Goal: Information Seeking & Learning: Check status

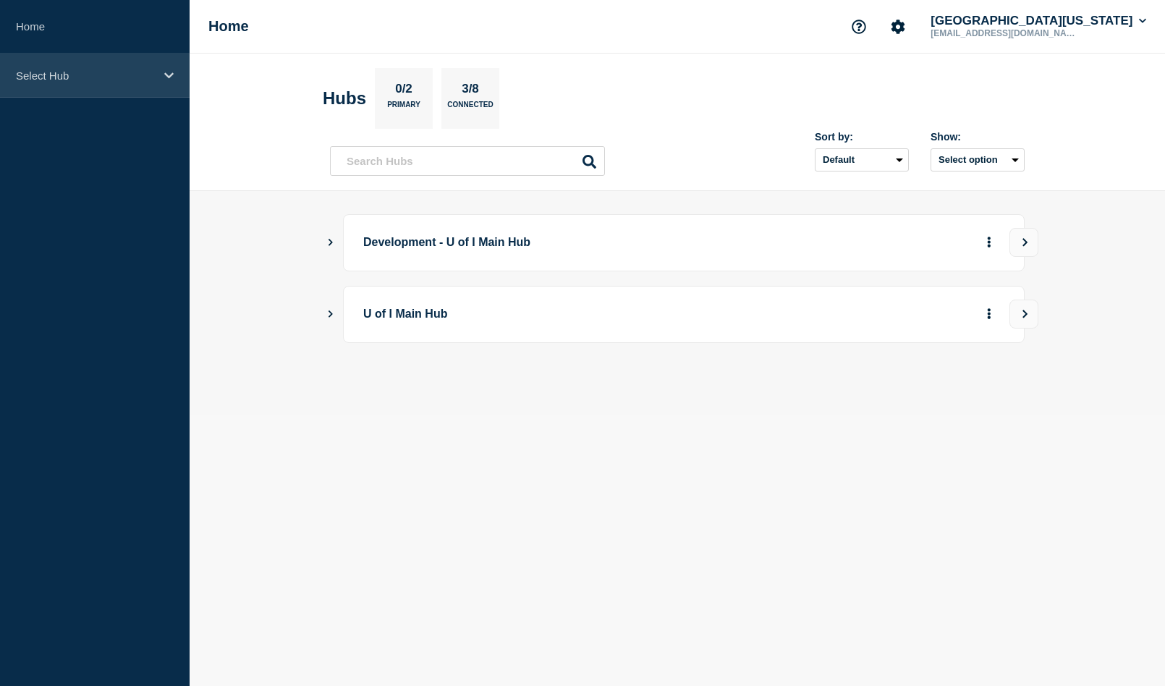
click at [168, 73] on icon at bounding box center [168, 75] width 9 height 11
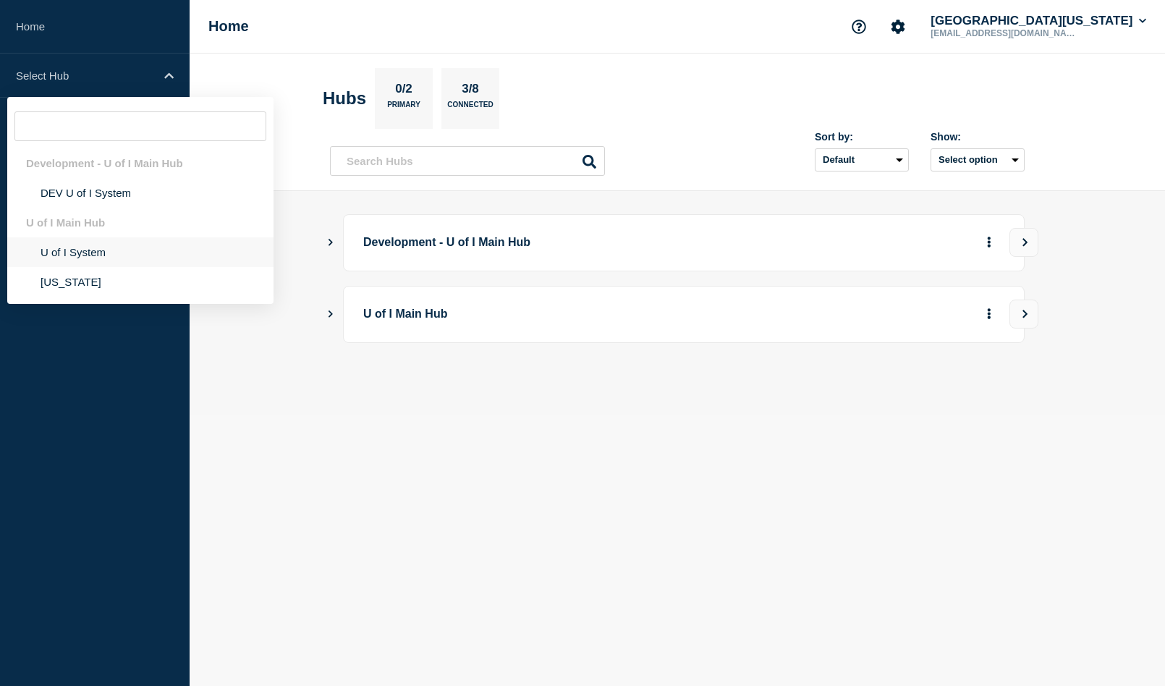
click at [87, 267] on li "U of I System" at bounding box center [140, 282] width 266 height 30
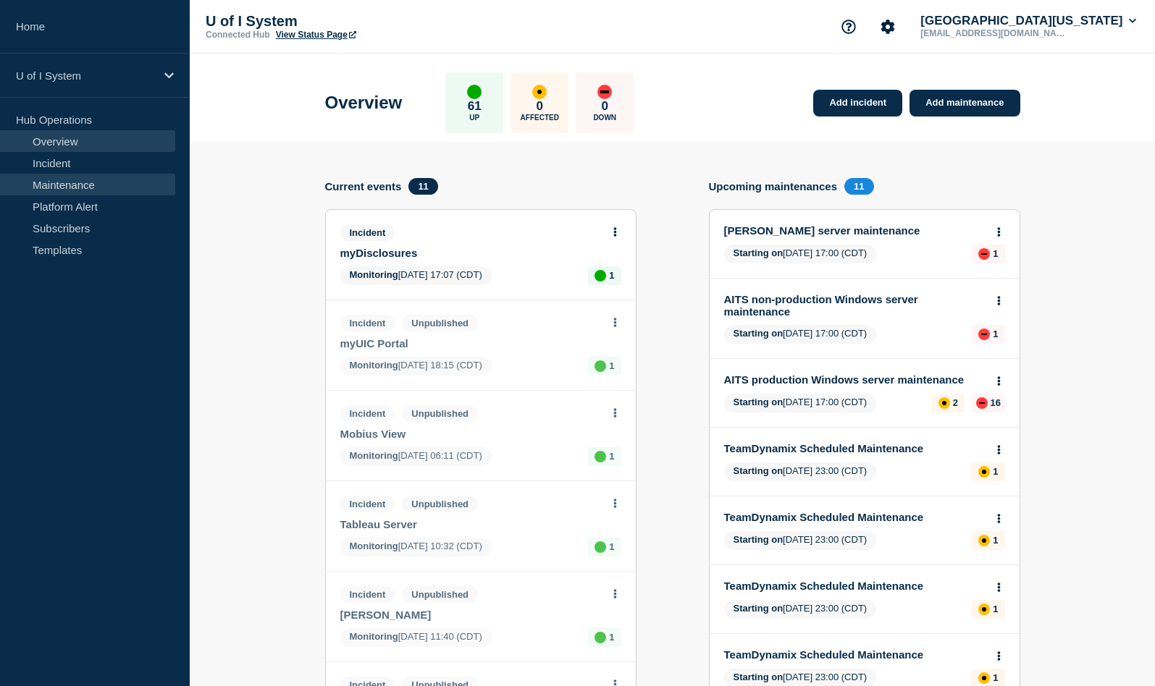
click at [72, 184] on link "Maintenance" at bounding box center [87, 185] width 175 height 22
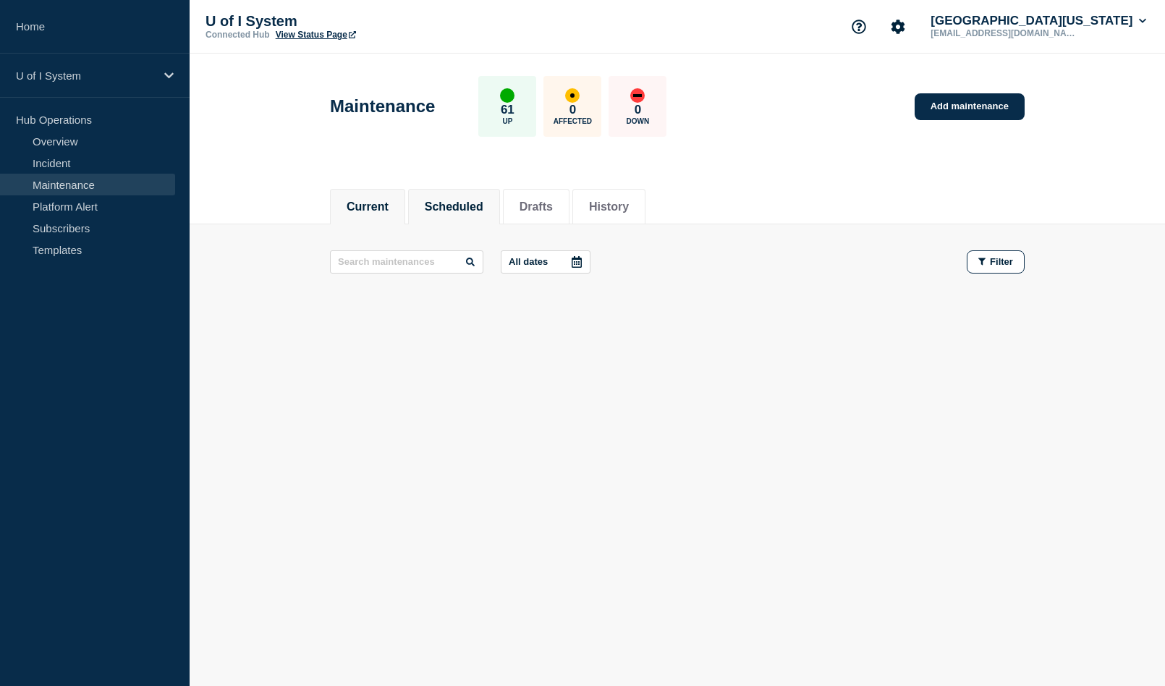
click at [460, 201] on button "Scheduled" at bounding box center [454, 207] width 59 height 13
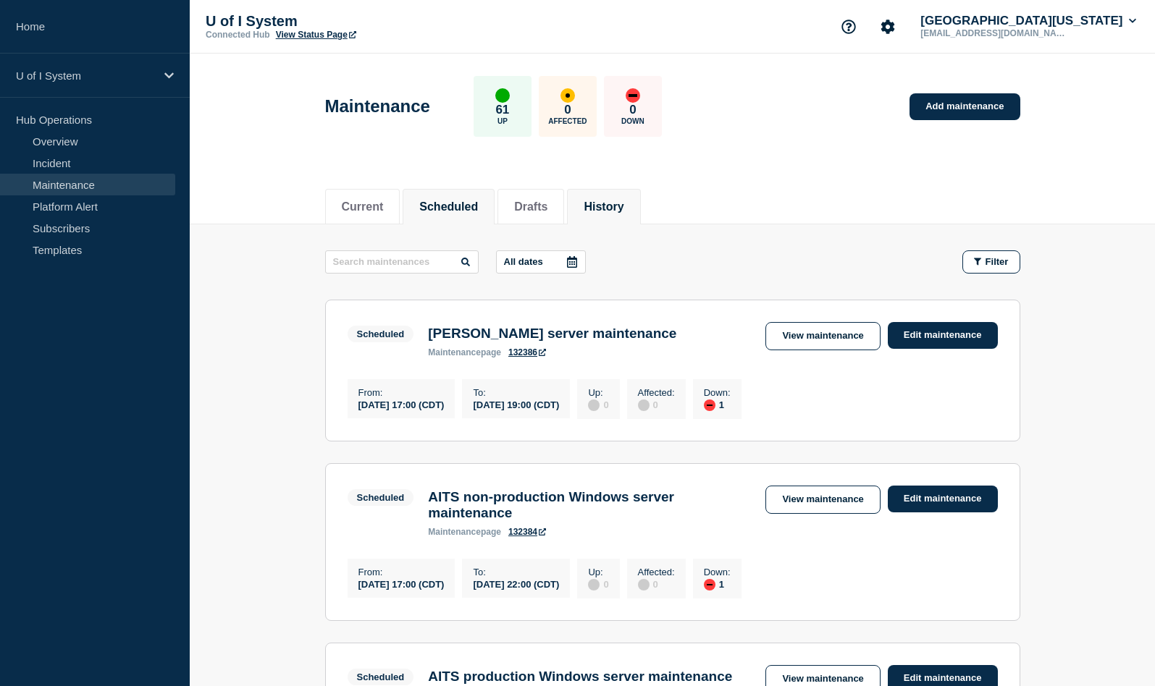
click at [617, 203] on button "History" at bounding box center [603, 207] width 40 height 13
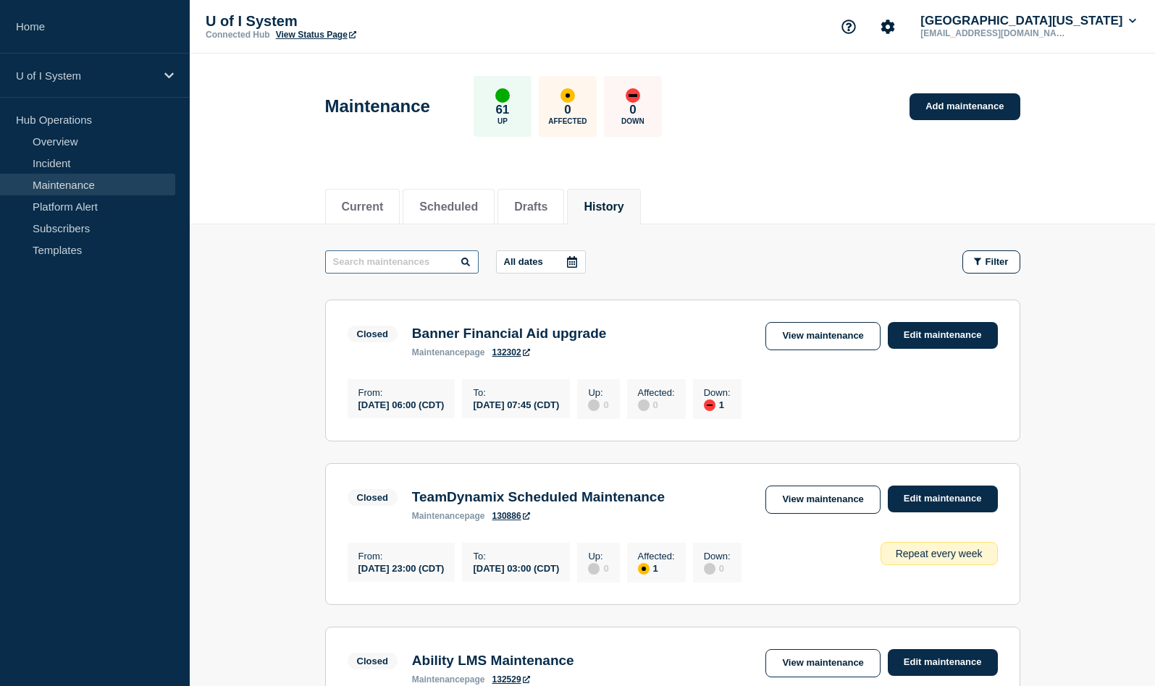
click at [392, 261] on input "text" at bounding box center [401, 261] width 153 height 23
type input "[PERSON_NAME]"
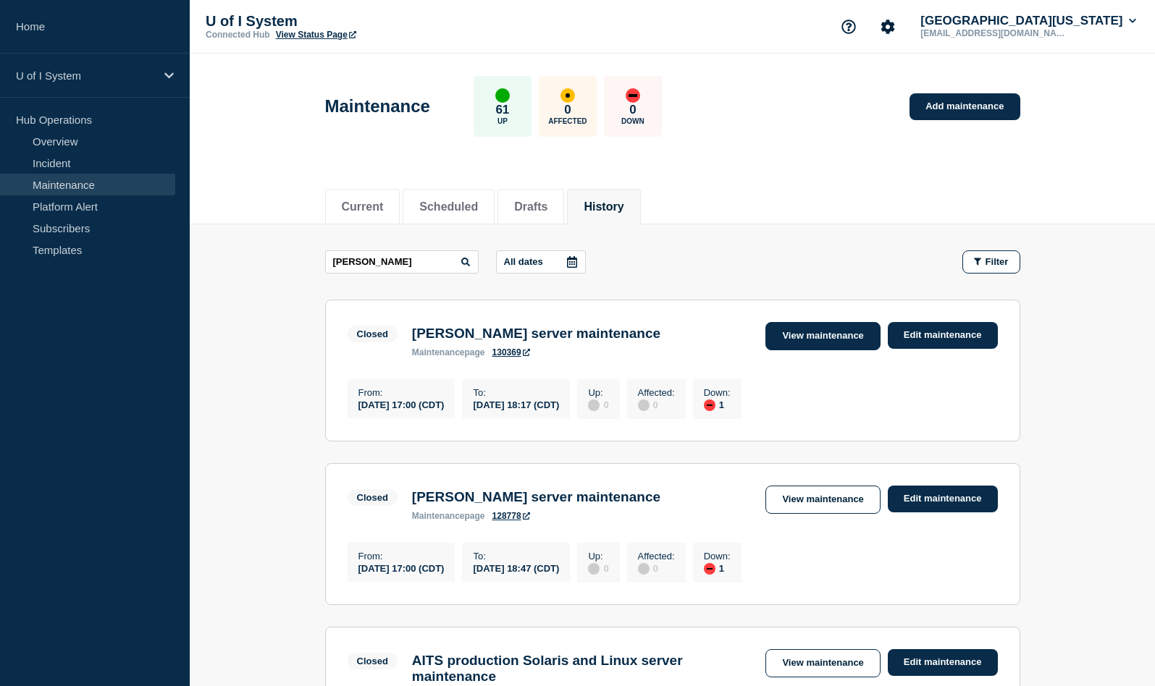
click at [835, 332] on link "View maintenance" at bounding box center [822, 336] width 114 height 28
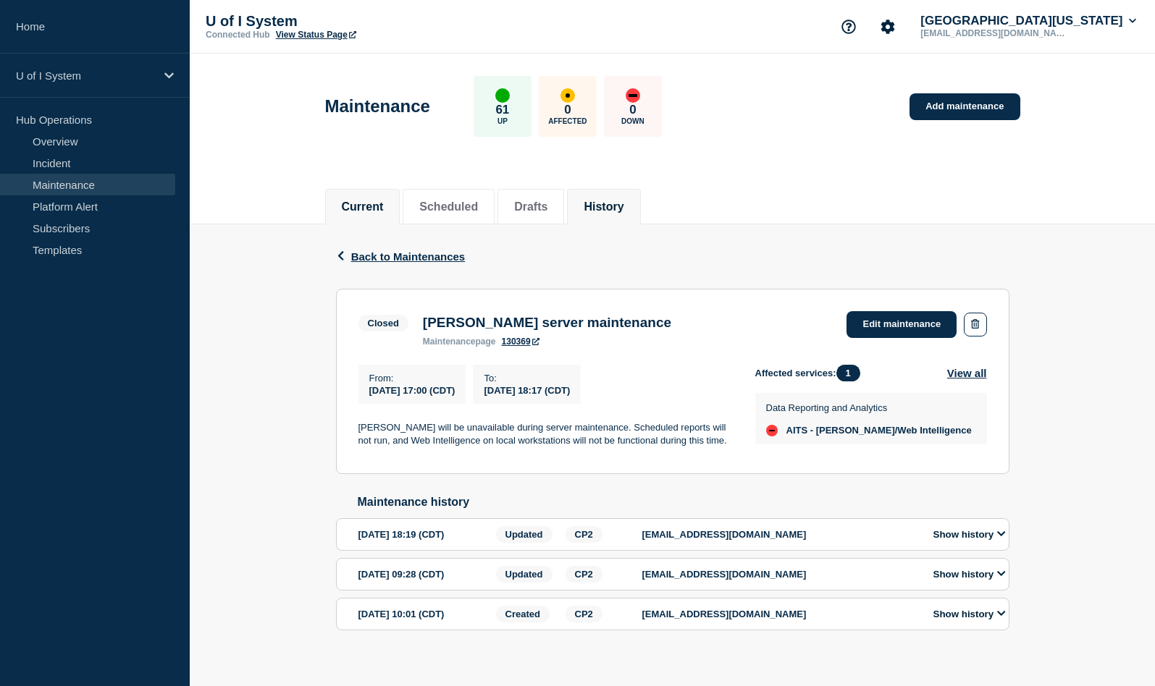
click at [368, 201] on button "Current" at bounding box center [363, 207] width 42 height 13
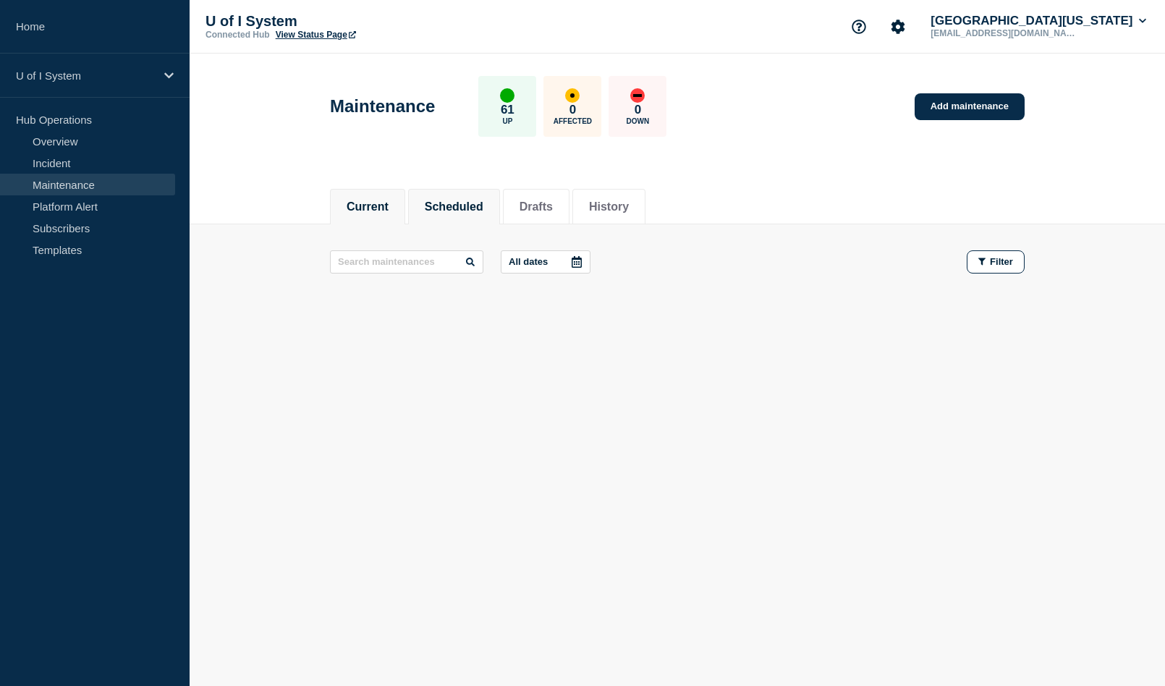
click at [472, 205] on button "Scheduled" at bounding box center [454, 207] width 59 height 13
